Goal: Book appointment/travel/reservation

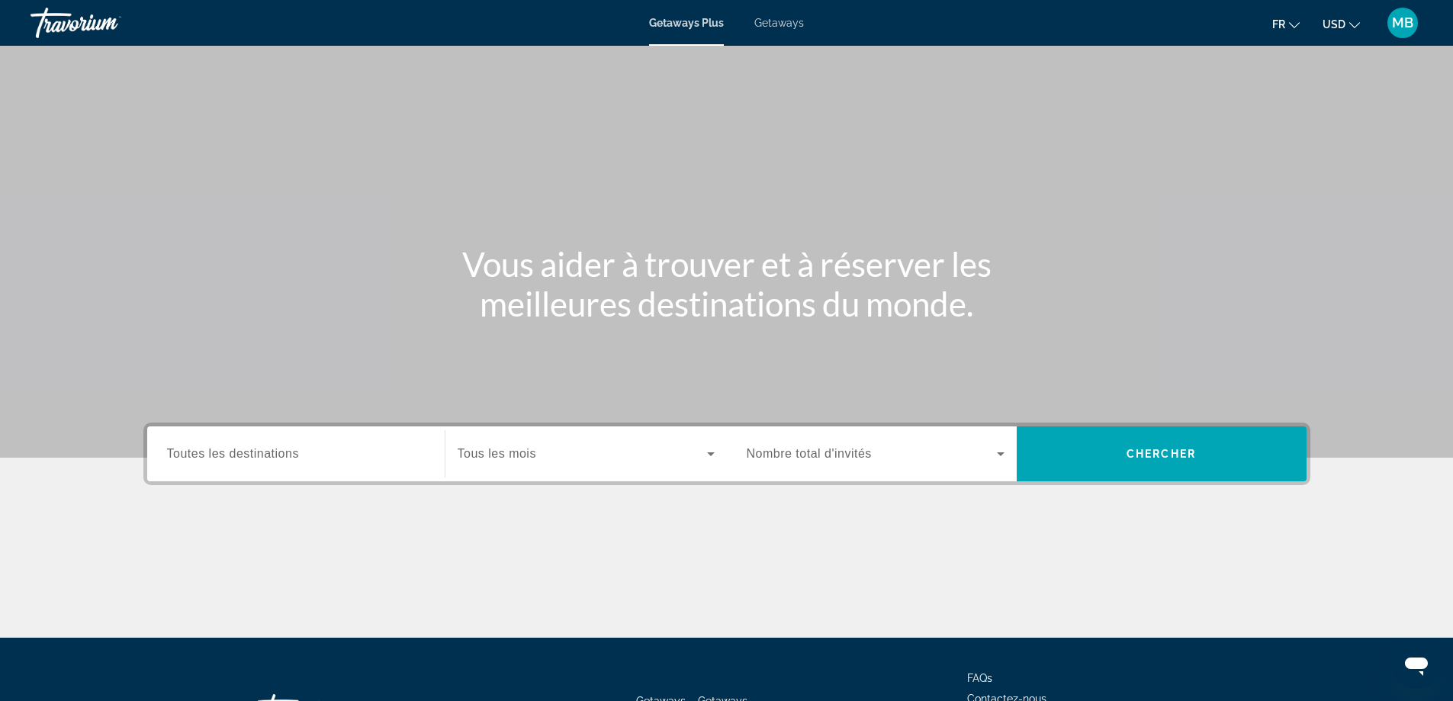
click at [888, 448] on span "Search widget" at bounding box center [872, 454] width 250 height 18
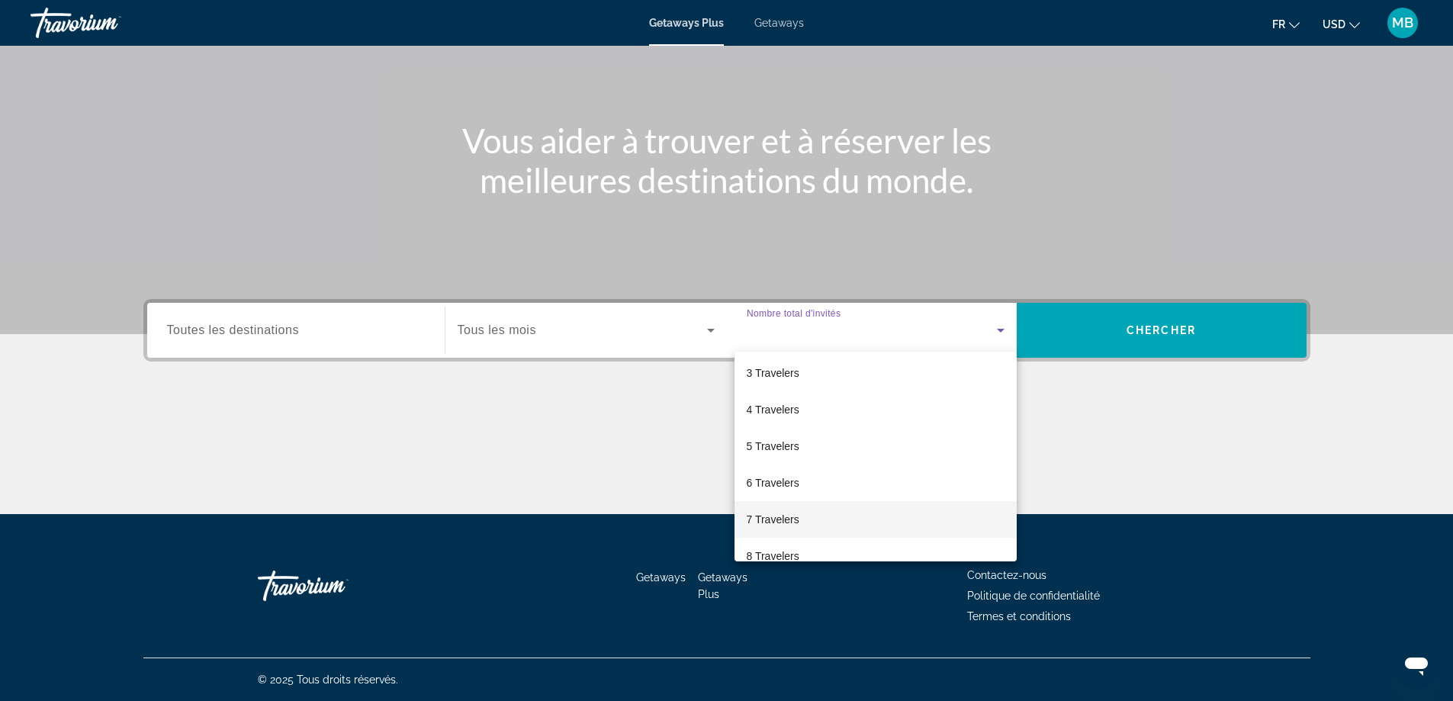
scroll to position [153, 0]
click at [779, 515] on span "9 Travelers" at bounding box center [773, 516] width 53 height 18
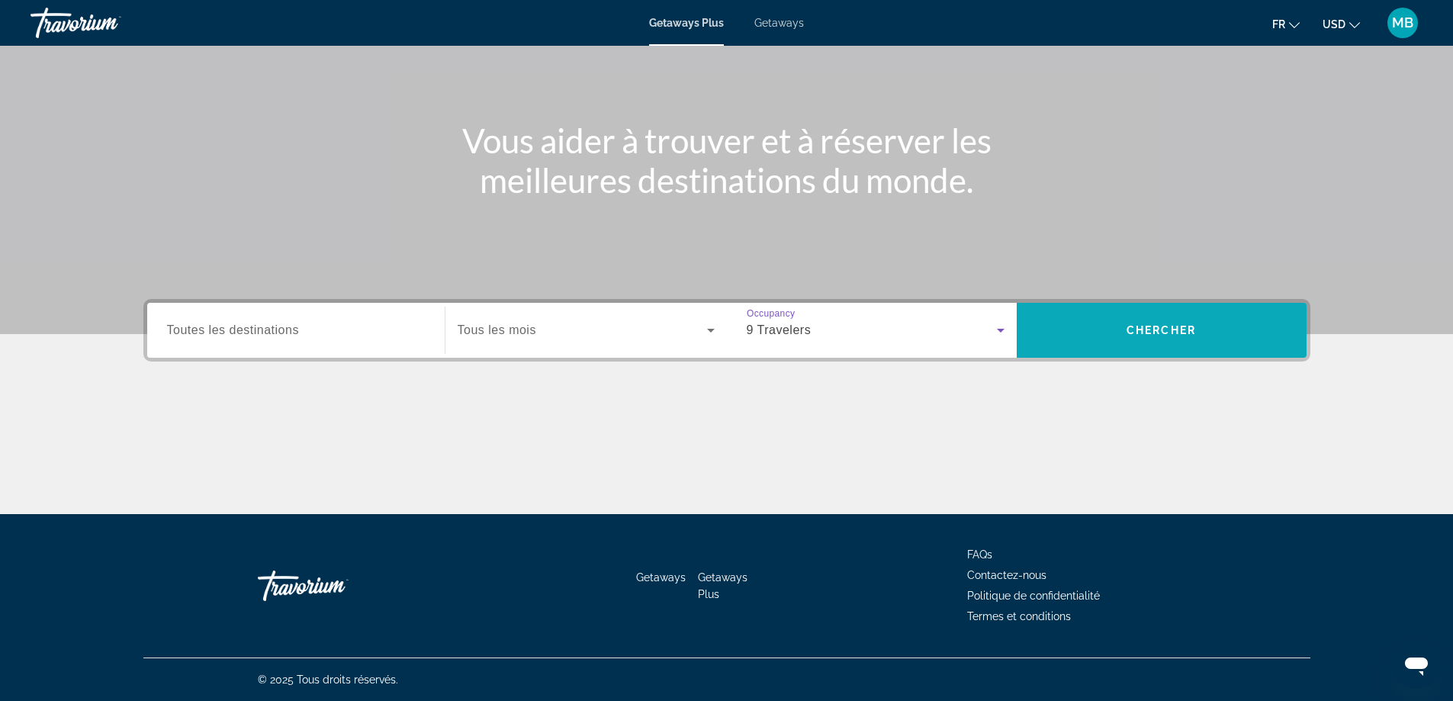
click at [1120, 336] on span "Search widget" at bounding box center [1162, 330] width 290 height 37
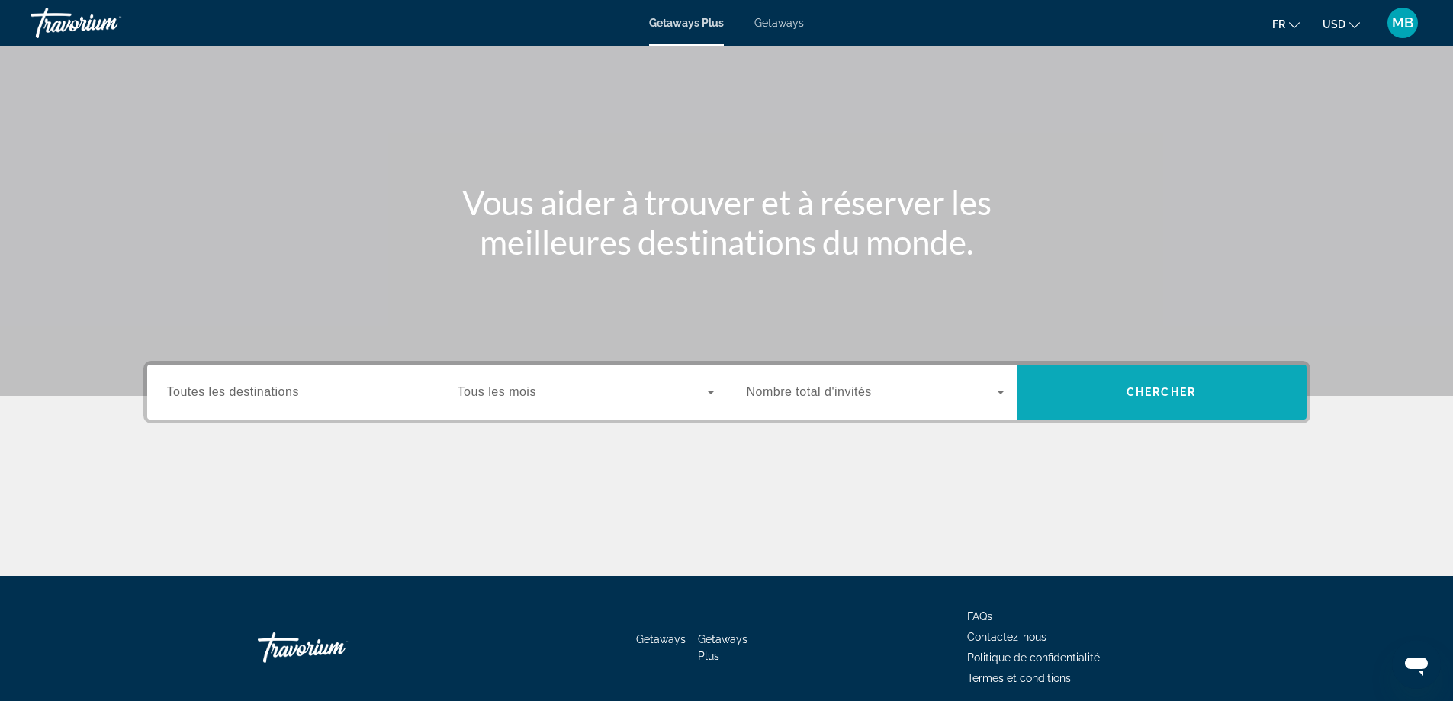
scroll to position [124, 0]
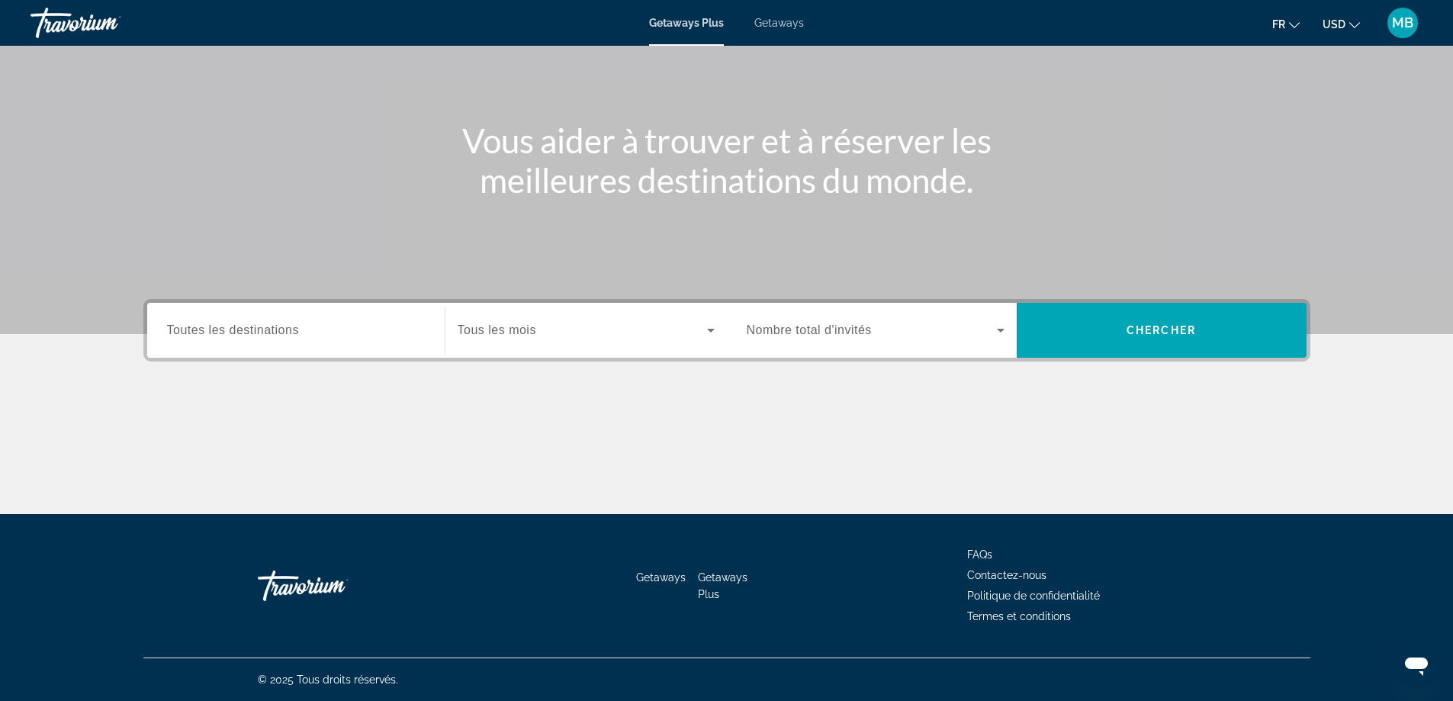
click at [826, 314] on div "Search widget" at bounding box center [876, 330] width 258 height 43
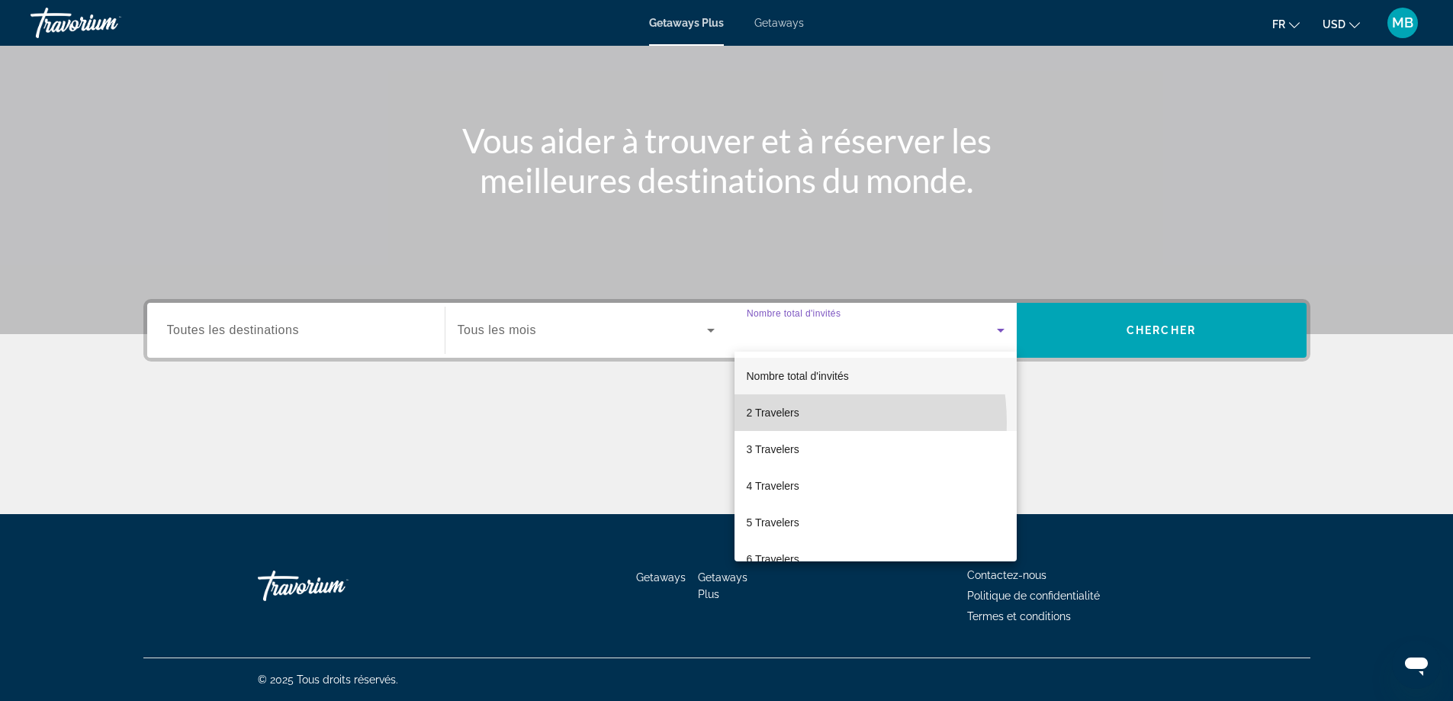
click at [785, 423] on mat-option "2 Travelers" at bounding box center [876, 412] width 282 height 37
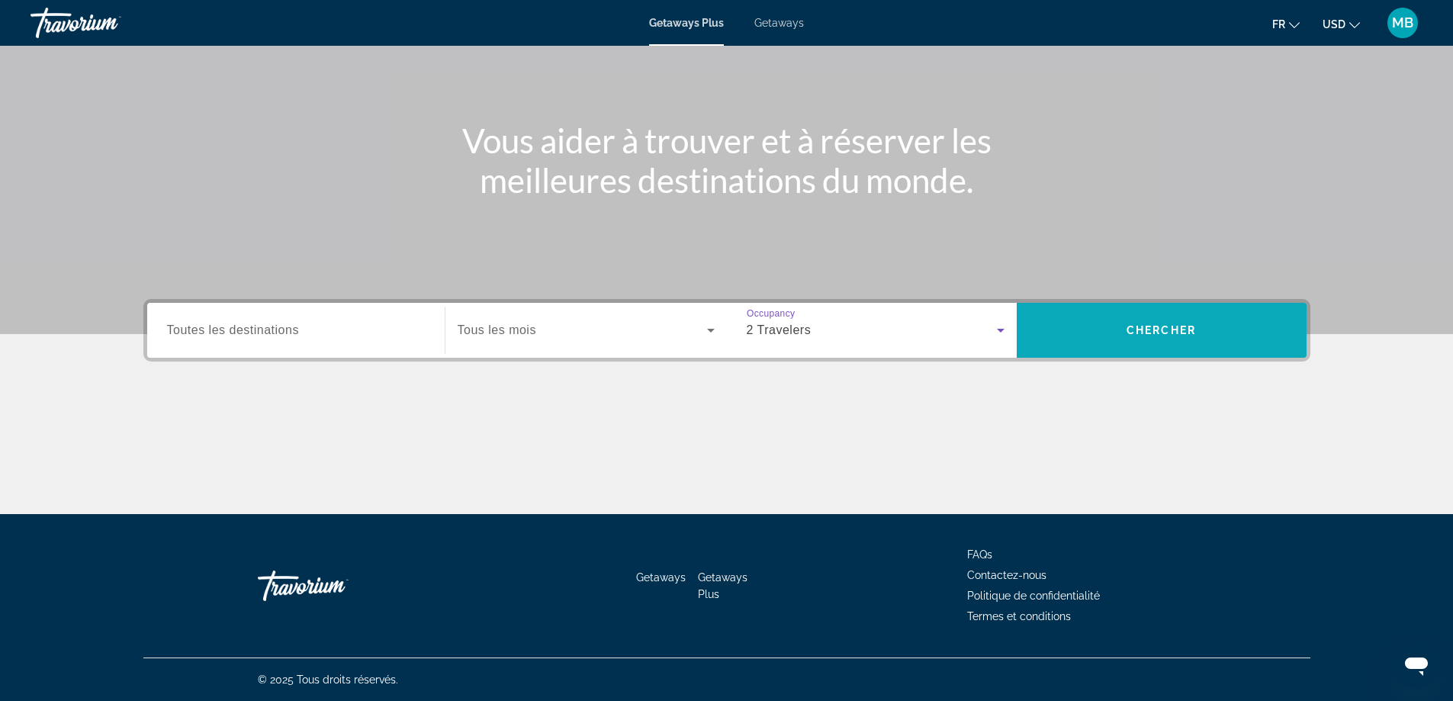
click at [1198, 333] on span "Search widget" at bounding box center [1162, 330] width 290 height 37
